Goal: Task Accomplishment & Management: Use online tool/utility

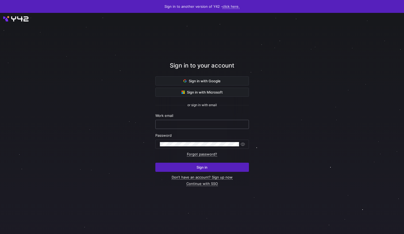
click at [192, 128] on div at bounding box center [202, 124] width 85 height 9
click at [185, 126] on input "text" at bounding box center [202, 124] width 85 height 4
type input "yvette.vannek@financiallease.nl"
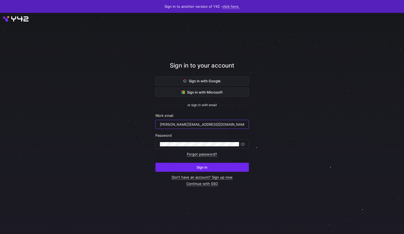
click at [201, 165] on span "Sign in" at bounding box center [202, 167] width 11 height 4
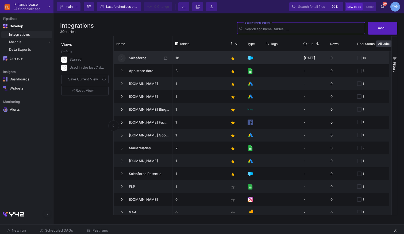
click at [123, 56] on button at bounding box center [122, 58] width 8 height 8
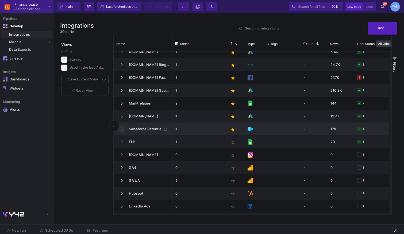
click at [122, 128] on icon at bounding box center [122, 128] width 2 height 3
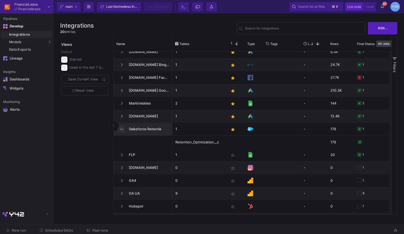
click at [23, 232] on span "New run" at bounding box center [19, 230] width 14 height 4
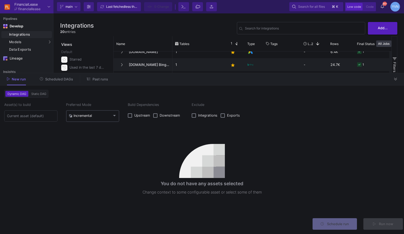
click at [103, 114] on mat-select-trigger "Incremental" at bounding box center [90, 115] width 43 height 4
click at [94, 128] on span "Full" at bounding box center [93, 128] width 48 height 12
click at [35, 114] on input at bounding box center [31, 116] width 48 height 4
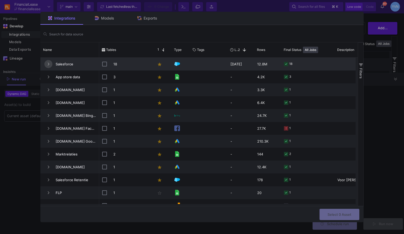
click at [47, 62] on button "Press SPACE to select this row." at bounding box center [48, 64] width 8 height 8
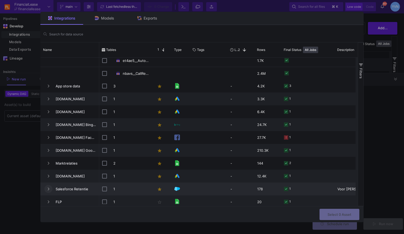
click at [48, 186] on button "Press SPACE to select this row." at bounding box center [48, 189] width 8 height 8
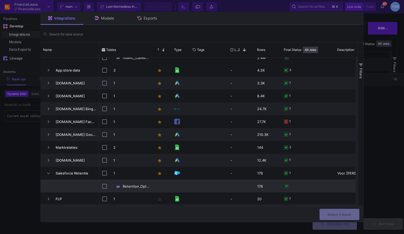
click at [106, 185] on input "Press Space to toggle row selection (unchecked)" at bounding box center [104, 186] width 5 height 5
checkbox input "true"
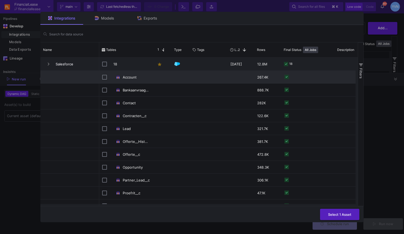
click at [105, 77] on input "Press Space to toggle row selection (unchecked)" at bounding box center [104, 77] width 5 height 5
checkbox input "true"
checkbox input "false"
click at [342, 217] on button "Select 2 Assets" at bounding box center [339, 214] width 42 height 12
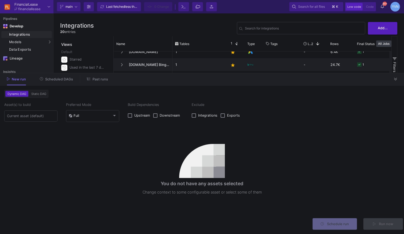
type input "2 assets selected"
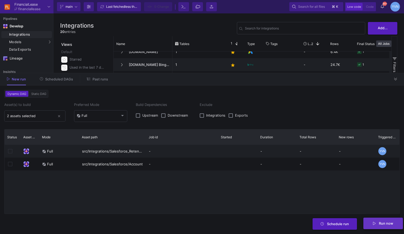
click at [379, 223] on span "Run now" at bounding box center [383, 223] width 20 height 4
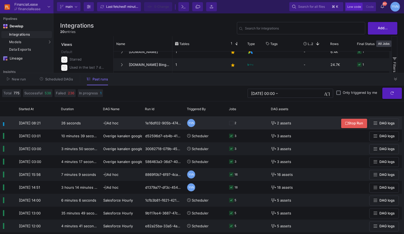
click at [281, 119] on span "2 assets" at bounding box center [284, 123] width 14 height 13
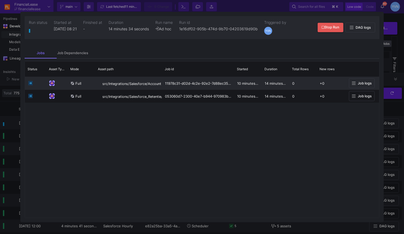
click at [371, 85] on span "Job logs" at bounding box center [365, 83] width 14 height 4
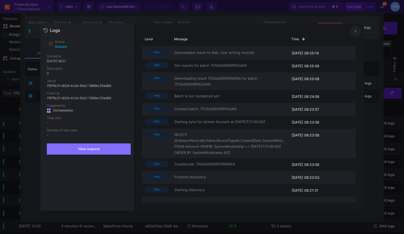
click at [355, 32] on icon at bounding box center [356, 30] width 2 height 3
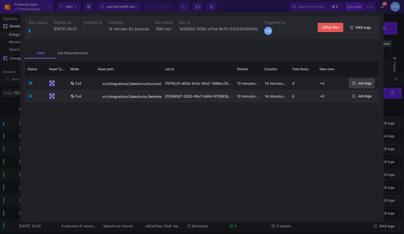
click at [355, 97] on icon at bounding box center [354, 95] width 4 height 3
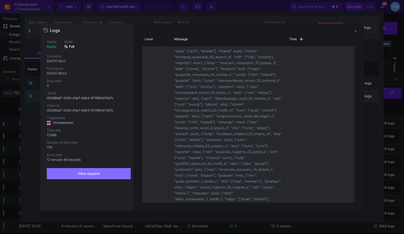
scroll to position [312, 0]
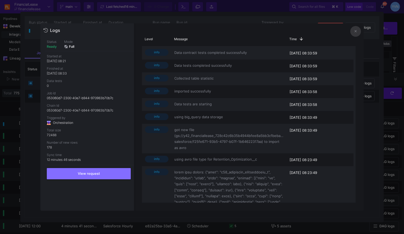
click at [358, 30] on button at bounding box center [356, 31] width 11 height 11
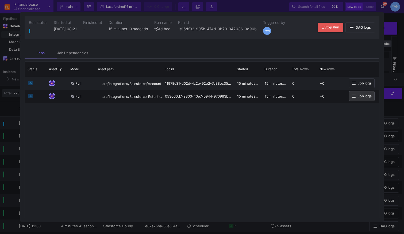
click at [391, 59] on div at bounding box center [202, 117] width 404 height 234
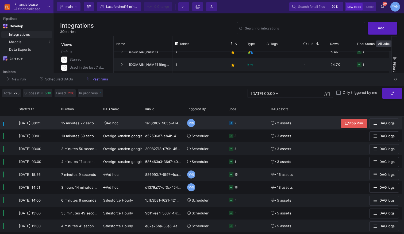
click at [232, 122] on rect at bounding box center [231, 123] width 4 height 4
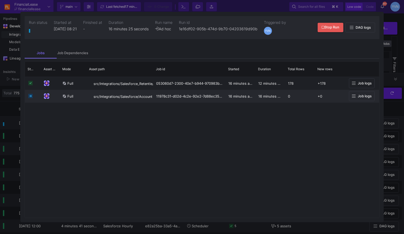
click at [362, 97] on span "Job logs" at bounding box center [365, 96] width 14 height 4
click at [366, 96] on span "Job logs" at bounding box center [365, 96] width 14 height 4
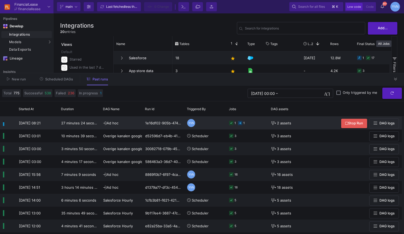
click at [242, 122] on icon at bounding box center [240, 123] width 4 height 4
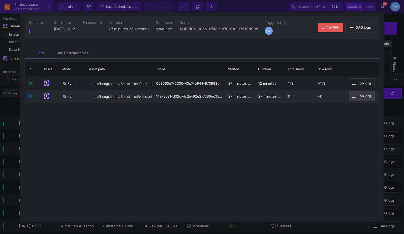
click at [359, 98] on span "Job logs" at bounding box center [365, 96] width 14 height 4
click at [31, 95] on icon at bounding box center [30, 96] width 4 height 4
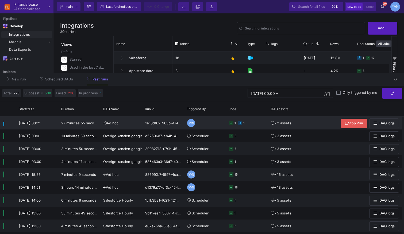
click at [391, 123] on span "DAG logs" at bounding box center [387, 123] width 15 height 4
click at [242, 123] on icon at bounding box center [240, 123] width 4 height 4
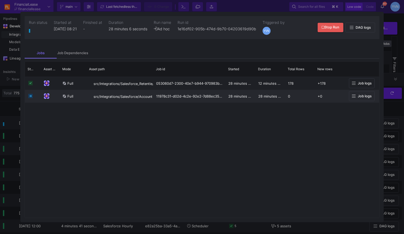
click at [360, 97] on span "Job logs" at bounding box center [365, 96] width 14 height 4
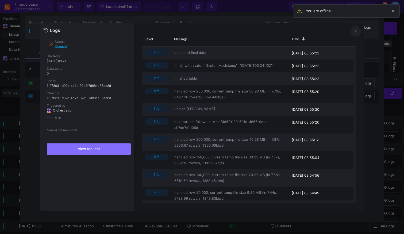
click at [359, 32] on button at bounding box center [356, 31] width 11 height 11
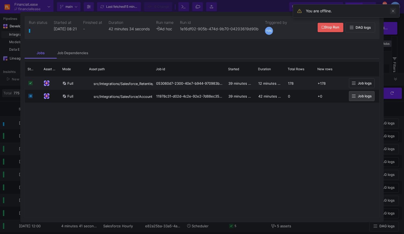
click at [392, 13] on span at bounding box center [393, 11] width 6 height 6
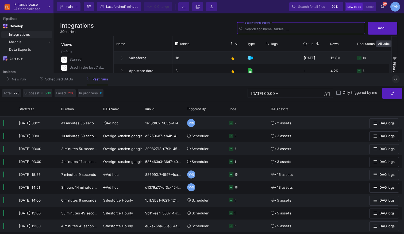
click at [397, 80] on icon at bounding box center [396, 78] width 3 height 3
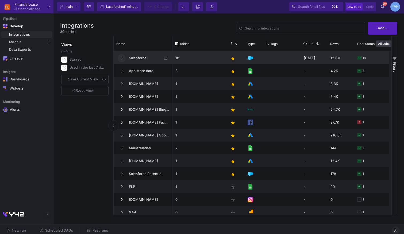
click at [123, 56] on button at bounding box center [122, 58] width 8 height 8
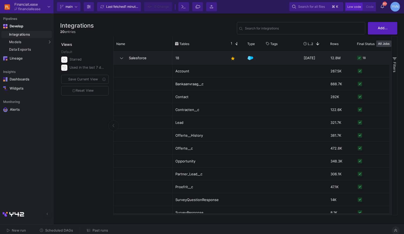
click at [100, 230] on span "Past runs" at bounding box center [101, 230] width 16 height 4
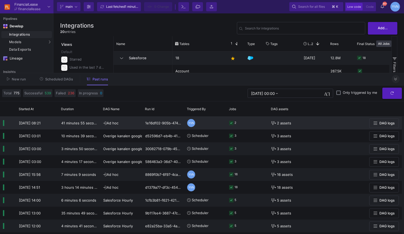
click at [233, 122] on icon at bounding box center [231, 123] width 4 height 4
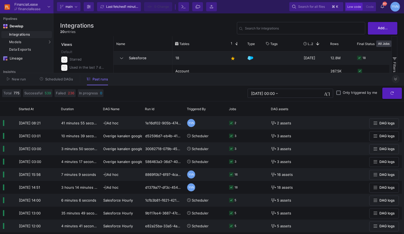
click at [396, 79] on icon at bounding box center [396, 78] width 3 height 3
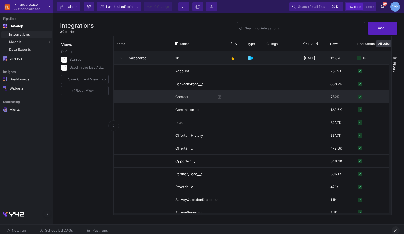
click at [251, 95] on div "Press SPACE to select this row." at bounding box center [254, 96] width 19 height 13
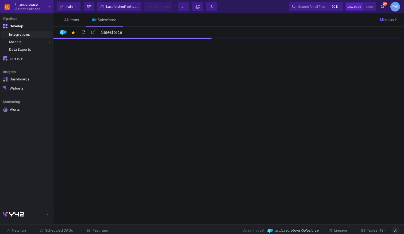
click at [15, 229] on span "New run" at bounding box center [19, 230] width 14 height 4
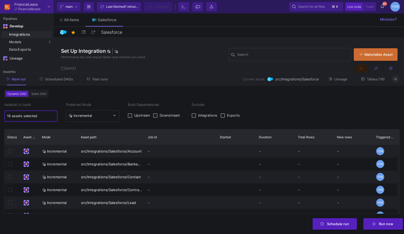
click at [38, 117] on input "18 assets selected" at bounding box center [31, 116] width 48 height 4
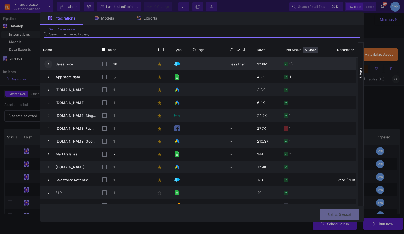
click at [49, 62] on fa-icon "Press SPACE to select this row." at bounding box center [48, 64] width 2 height 4
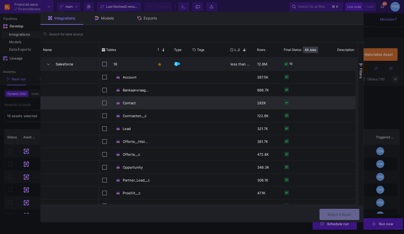
click at [106, 103] on input "Press Space to toggle row selection (unchecked)" at bounding box center [104, 102] width 5 height 5
checkbox input "true"
checkbox input "false"
click at [344, 211] on button "Select 1 Asset" at bounding box center [339, 214] width 39 height 12
type input "1 asset selected"
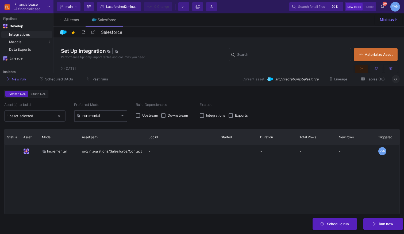
click at [117, 113] on mat-select-trigger "Incremental" at bounding box center [98, 115] width 43 height 4
click at [95, 128] on span "Full" at bounding box center [101, 128] width 48 height 12
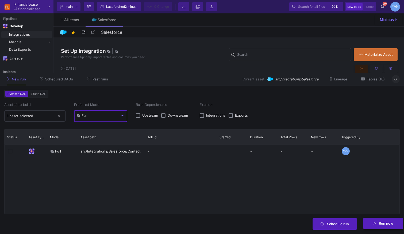
click at [390, 225] on span "Run now" at bounding box center [386, 223] width 14 height 4
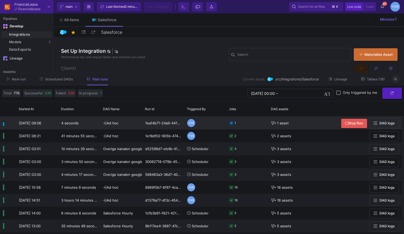
click at [232, 123] on rect at bounding box center [231, 123] width 4 height 4
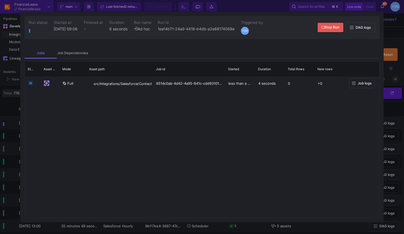
click at [387, 27] on div at bounding box center [202, 117] width 404 height 234
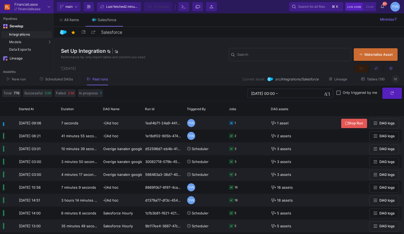
click at [395, 82] on button at bounding box center [396, 79] width 8 height 8
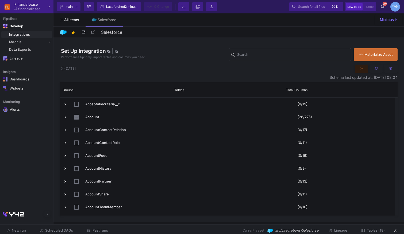
click at [76, 20] on span "All items" at bounding box center [71, 20] width 15 height 4
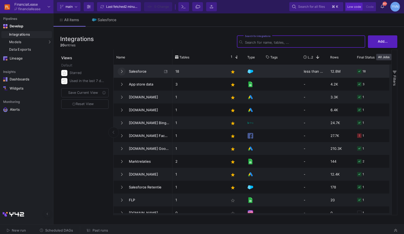
click at [123, 70] on button at bounding box center [122, 71] width 8 height 8
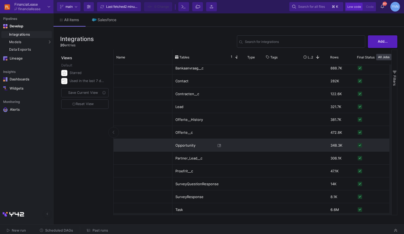
scroll to position [12, 0]
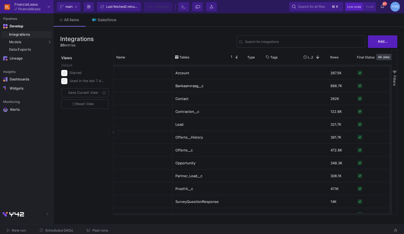
click at [18, 231] on span "New run" at bounding box center [19, 230] width 14 height 4
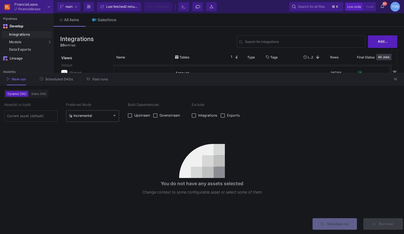
click at [111, 117] on mat-select "Incremental" at bounding box center [93, 115] width 48 height 5
click at [89, 130] on span "Full" at bounding box center [93, 128] width 48 height 12
click at [23, 117] on input at bounding box center [31, 116] width 48 height 4
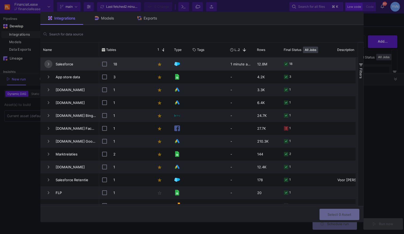
click at [47, 64] on button "Press SPACE to select this row." at bounding box center [48, 64] width 8 height 8
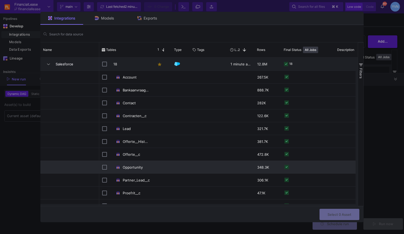
click at [104, 166] on input "Press Space to toggle row selection (unchecked)" at bounding box center [104, 167] width 5 height 5
checkbox input "true"
checkbox input "false"
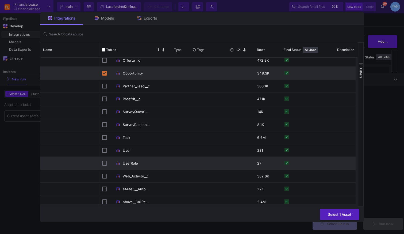
scroll to position [93, 0]
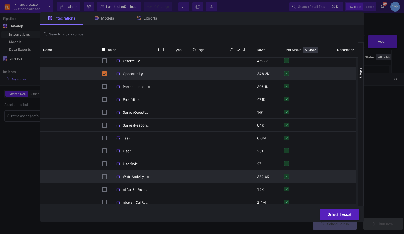
click at [105, 177] on input "Press Space to toggle row selection (unchecked)" at bounding box center [104, 176] width 5 height 5
checkbox input "true"
click at [104, 74] on input "Press Space to toggle row selection (checked)" at bounding box center [104, 73] width 5 height 5
checkbox input "false"
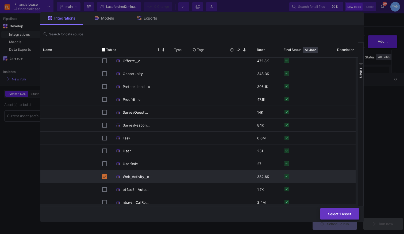
click at [335, 213] on span "Select 1 Asset" at bounding box center [339, 213] width 23 height 4
type input "1 asset selected"
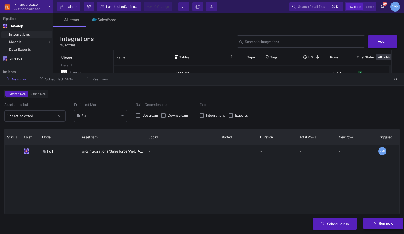
click at [393, 226] on button "Run now" at bounding box center [384, 223] width 40 height 12
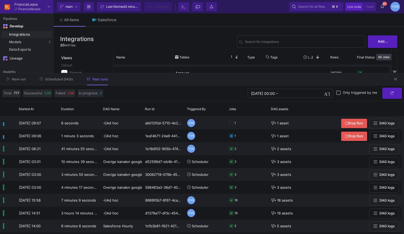
click at [11, 77] on span "New run" at bounding box center [16, 79] width 19 height 4
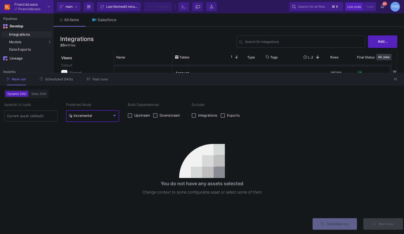
click at [100, 117] on mat-select "Incremental" at bounding box center [93, 115] width 48 height 5
click at [88, 131] on span "Full" at bounding box center [93, 128] width 48 height 12
click at [43, 115] on input at bounding box center [31, 116] width 48 height 4
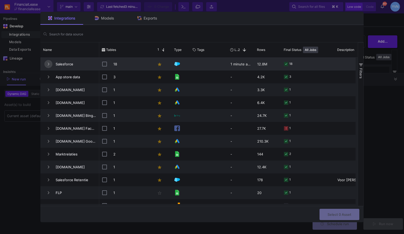
click at [47, 64] on button "Press SPACE to select this row." at bounding box center [48, 64] width 8 height 8
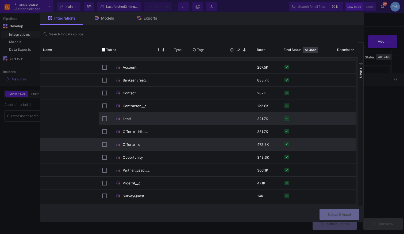
scroll to position [18, 0]
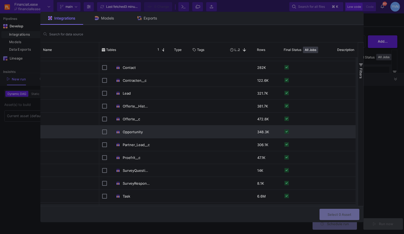
click at [103, 131] on input "Press Space to toggle row selection (unchecked)" at bounding box center [104, 131] width 5 height 5
checkbox input "true"
checkbox input "false"
click at [338, 214] on span "Select 1 Asset" at bounding box center [339, 213] width 23 height 4
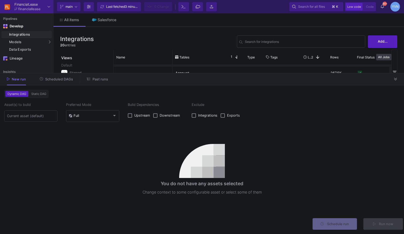
type input "1 asset selected"
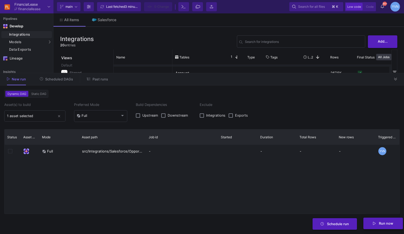
click at [379, 225] on button "Run now" at bounding box center [384, 223] width 40 height 12
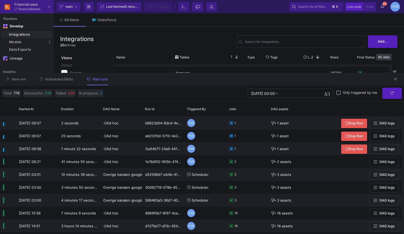
click at [397, 78] on icon at bounding box center [396, 79] width 3 height 3
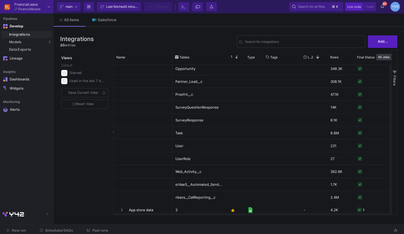
click at [85, 155] on div "Views Default Starred Used in the last 7 days Save Current View Reset View" at bounding box center [85, 132] width 51 height 165
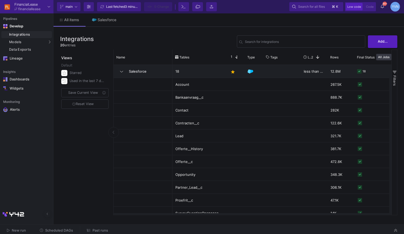
click at [103, 229] on span "Past runs" at bounding box center [101, 230] width 16 height 4
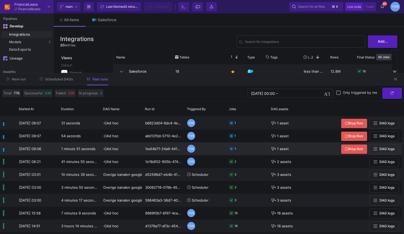
click at [390, 150] on span "DAG logs" at bounding box center [387, 149] width 15 height 4
